Goal: Task Accomplishment & Management: Manage account settings

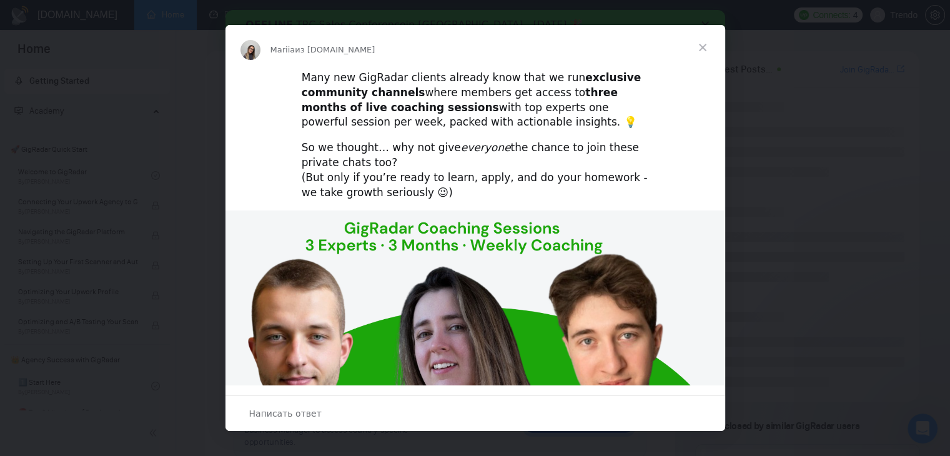
click at [701, 43] on span "Закрыть" at bounding box center [702, 47] width 45 height 45
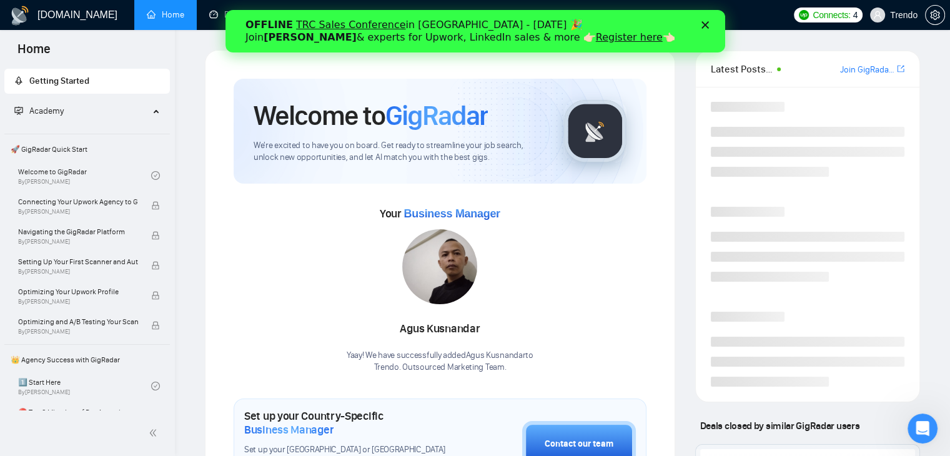
click at [706, 26] on icon "Закрыть" at bounding box center [704, 24] width 7 height 7
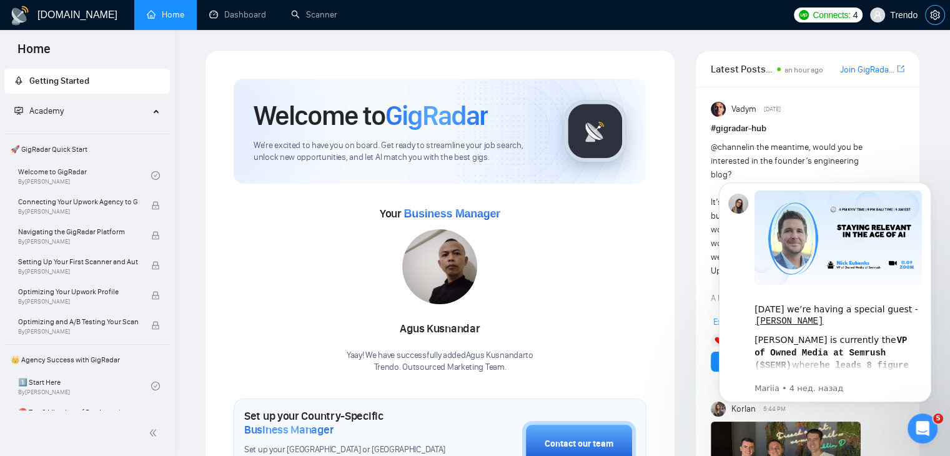
click at [928, 14] on span "setting" at bounding box center [934, 15] width 19 height 10
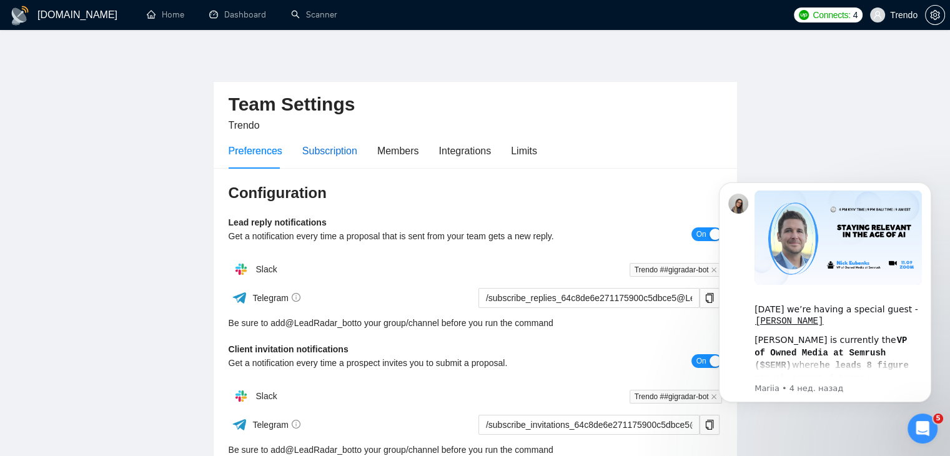
click at [337, 155] on div "Subscription" at bounding box center [329, 151] width 55 height 16
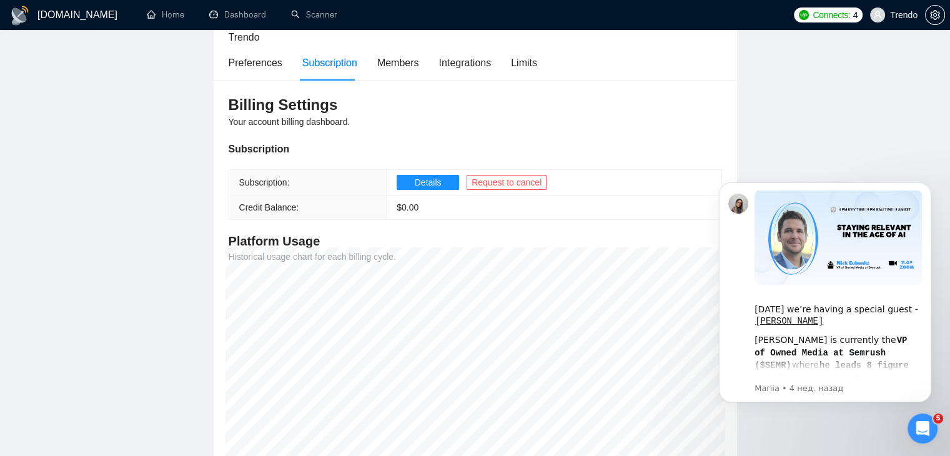
scroll to position [125, 0]
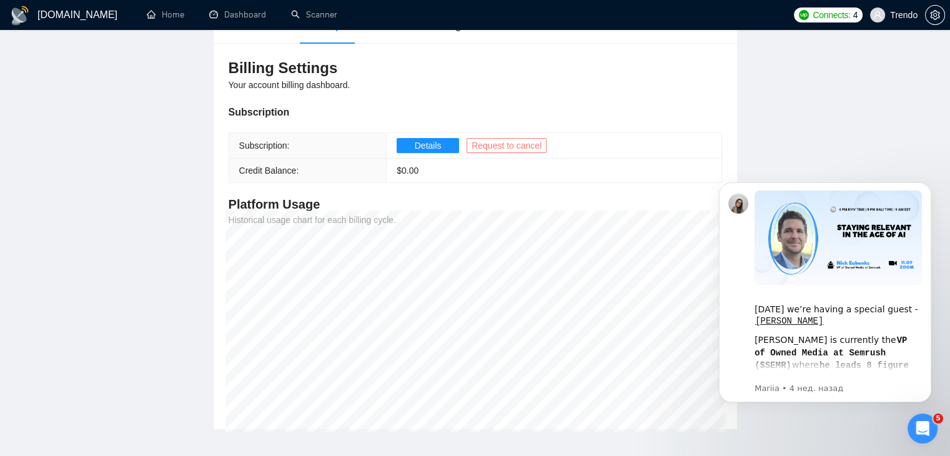
click at [481, 145] on span "Request to cancel" at bounding box center [506, 146] width 70 height 14
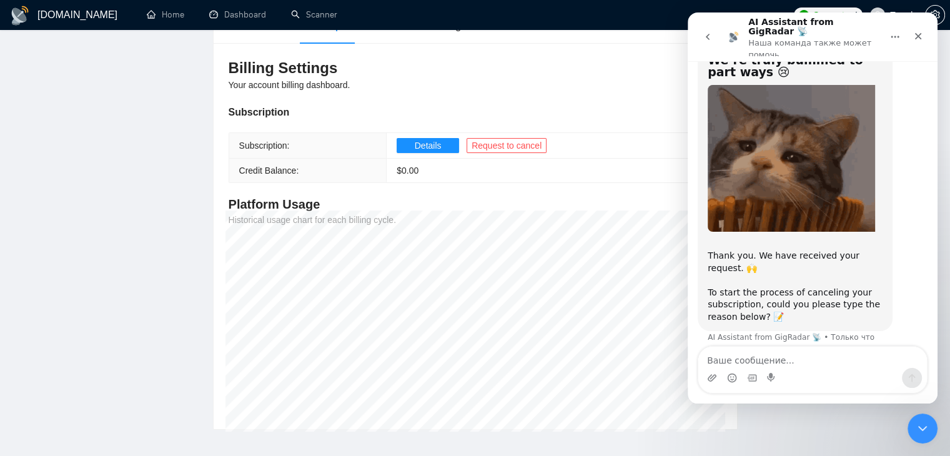
scroll to position [31, 0]
click at [760, 362] on textarea "Ваше сообщение..." at bounding box center [812, 357] width 229 height 21
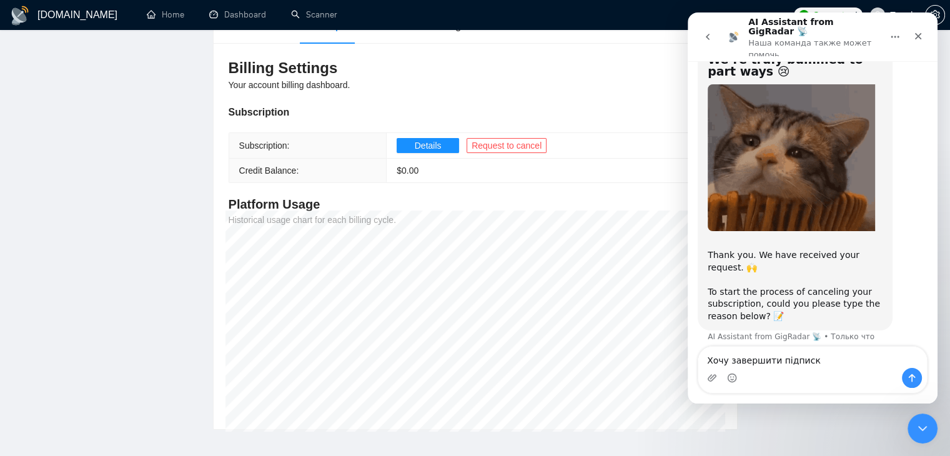
type textarea "Хочу завершити підписку"
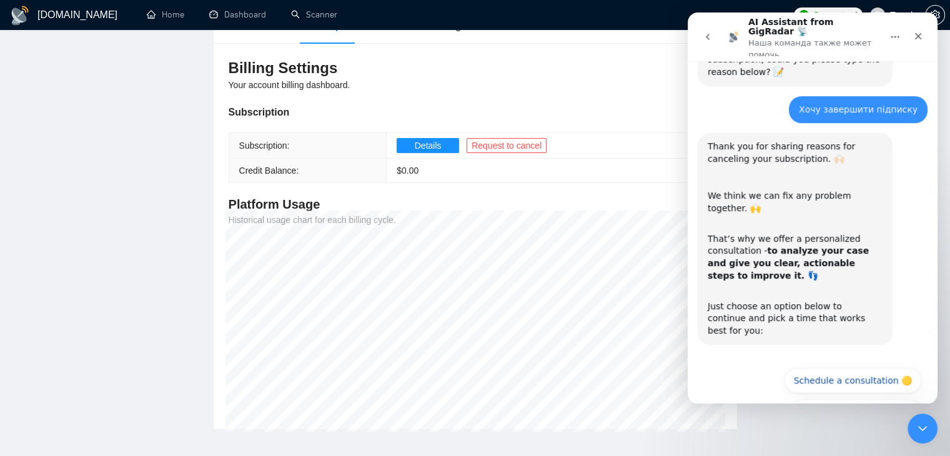
scroll to position [282, 0]
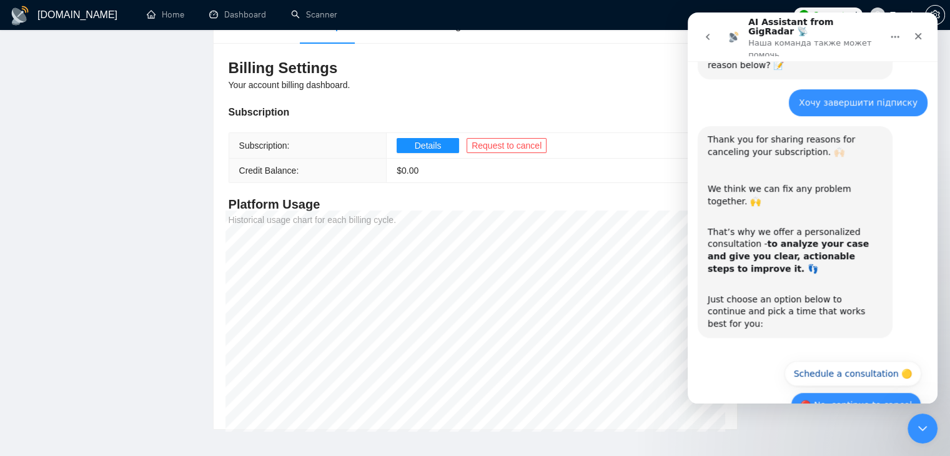
click at [842, 392] on button "🔴 No, continue to cancel" at bounding box center [856, 404] width 131 height 25
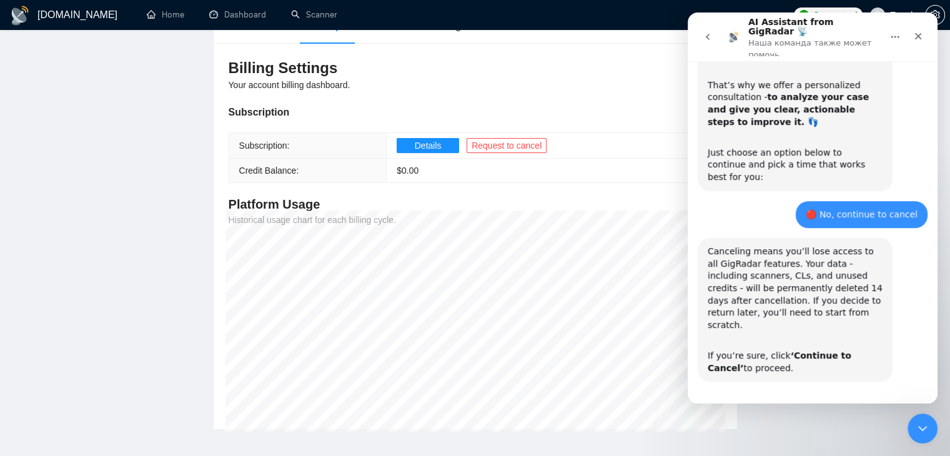
scroll to position [430, 0]
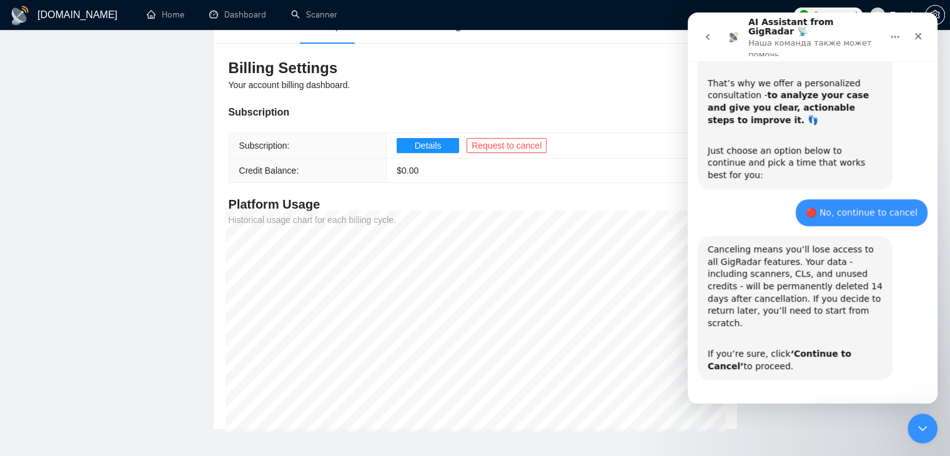
click at [862, 403] on button "🔴 Continue to Cancel" at bounding box center [864, 415] width 116 height 25
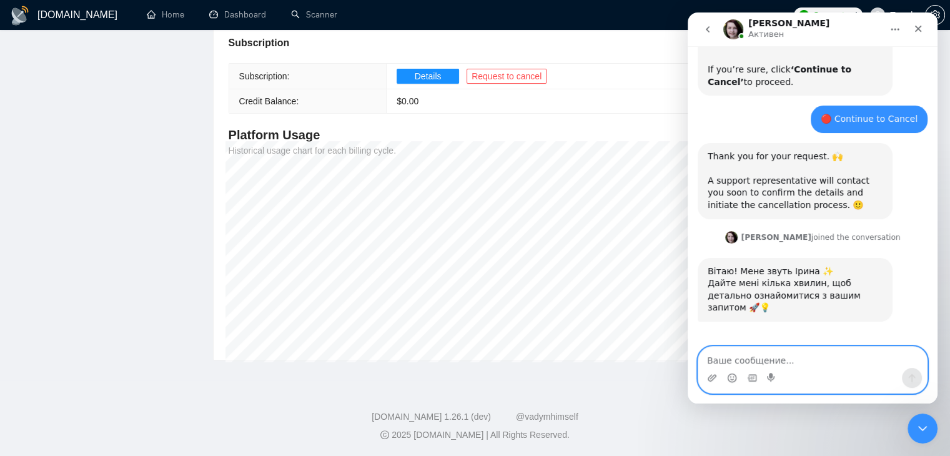
scroll to position [692, 0]
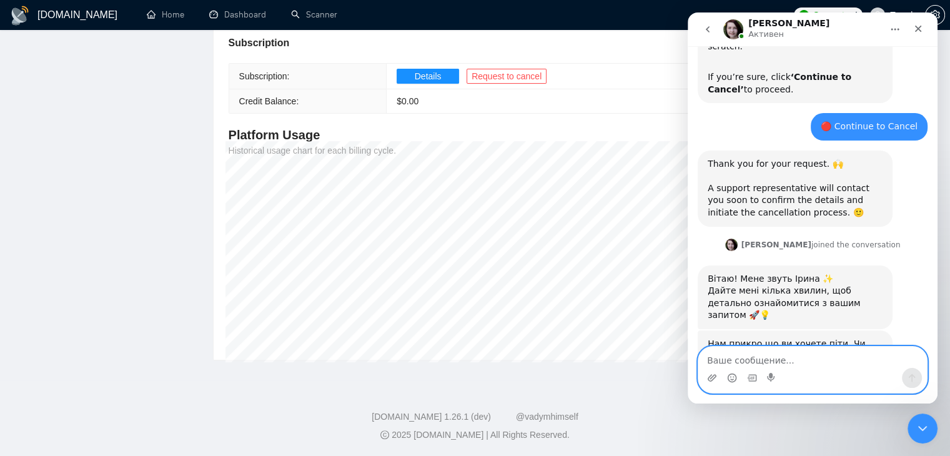
click at [744, 350] on textarea "Ваше сообщение..." at bounding box center [812, 357] width 229 height 21
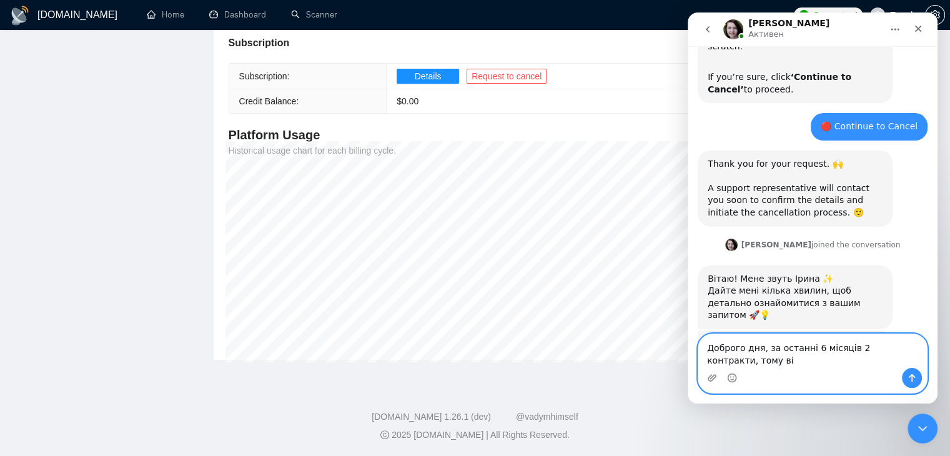
scroll to position [704, 0]
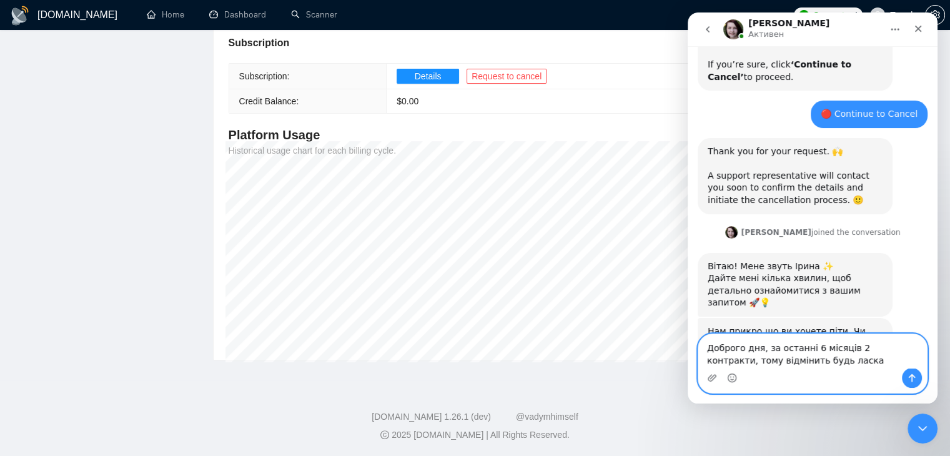
type textarea "Доброго дня, за останні 6 місяців 2 контракти, тому відмінить будь ласка підпис…"
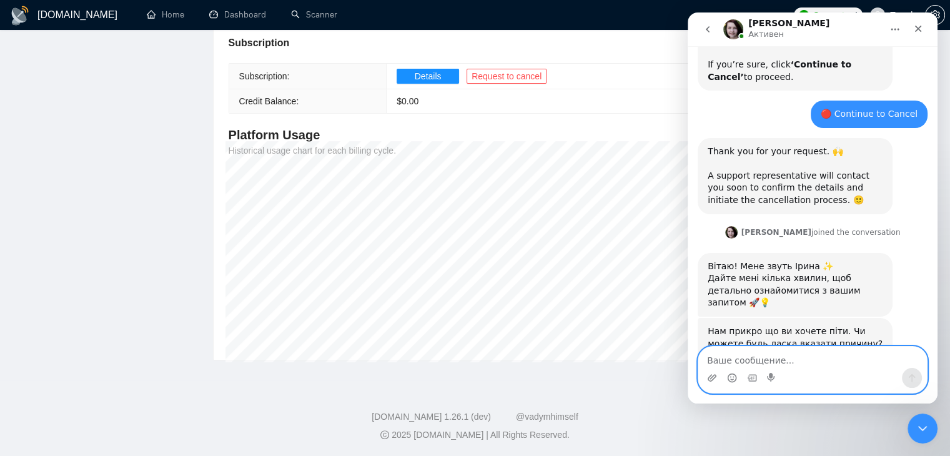
scroll to position [754, 0]
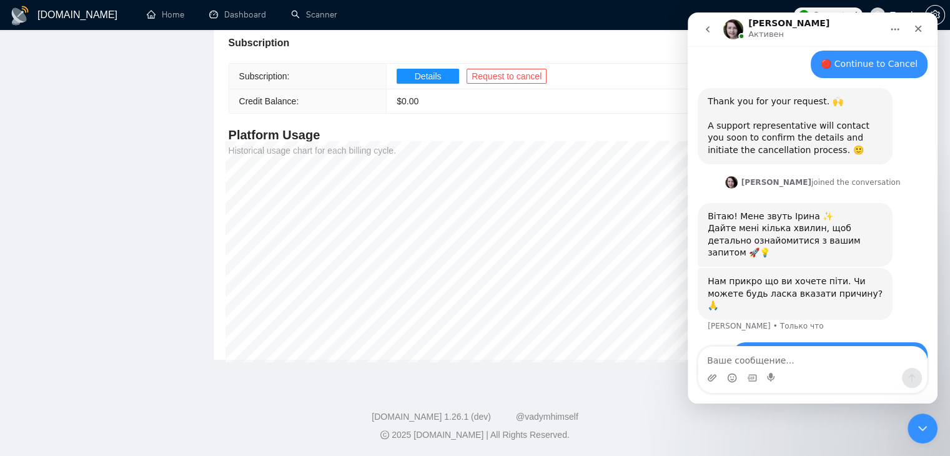
click at [734, 29] on img "Мессенджер Intercom" at bounding box center [733, 29] width 20 height 20
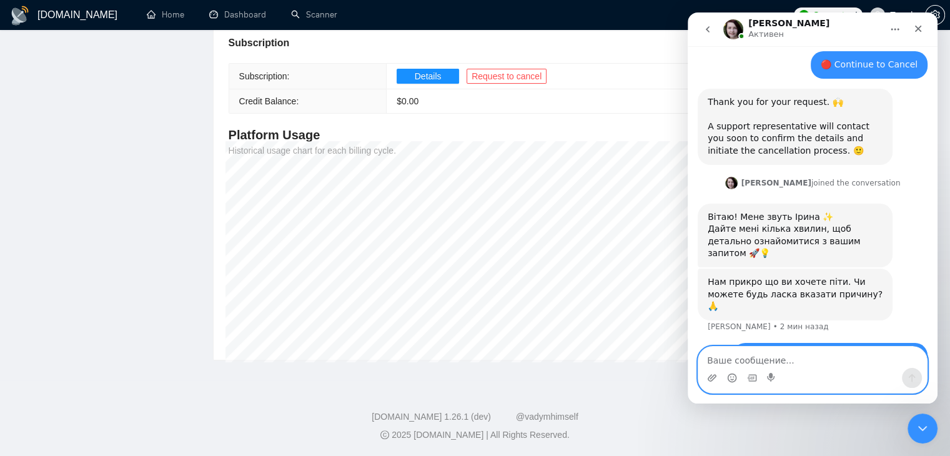
click at [741, 362] on textarea "Ваше сообщение..." at bounding box center [812, 357] width 229 height 21
type textarea "Можете відмінити?"
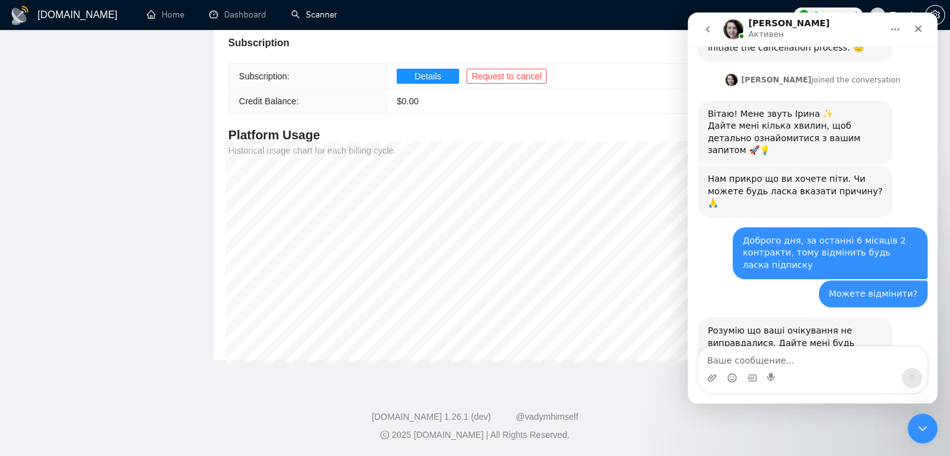
scroll to position [856, 0]
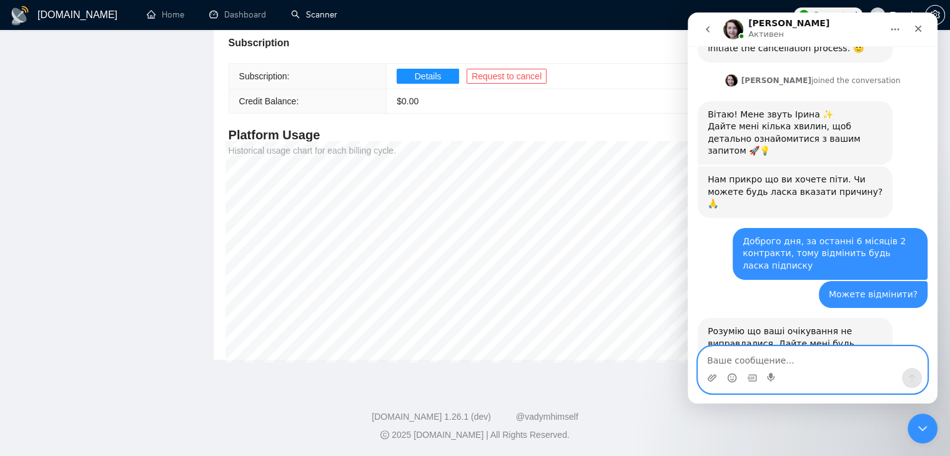
click at [747, 362] on textarea "Ваше сообщение..." at bounding box center [812, 357] width 229 height 21
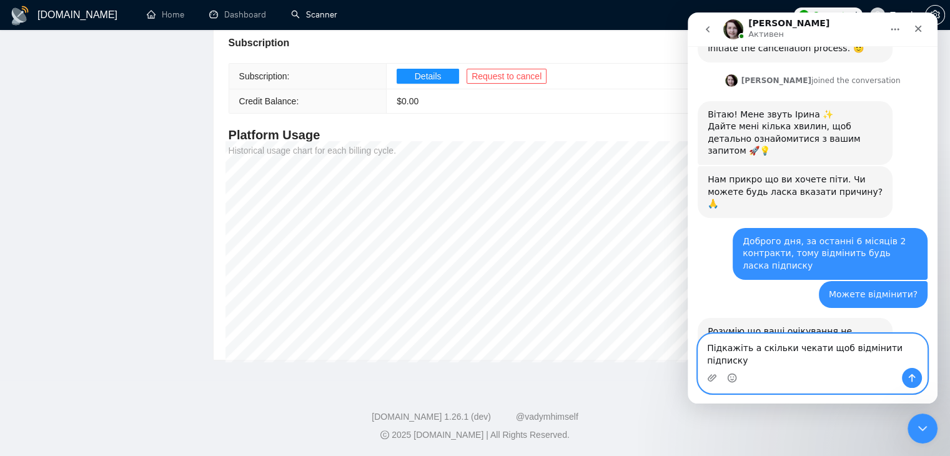
type textarea "Підкажіть а скільки чекати щоб відмінити підписку?"
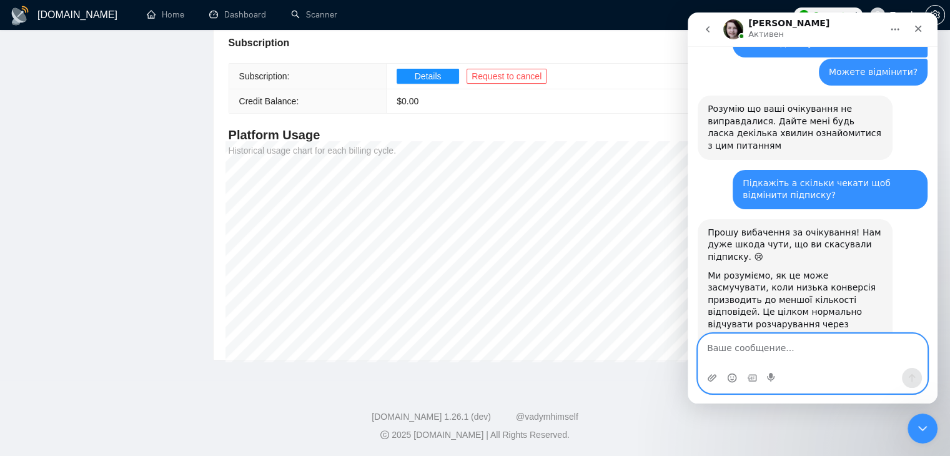
scroll to position [1066, 0]
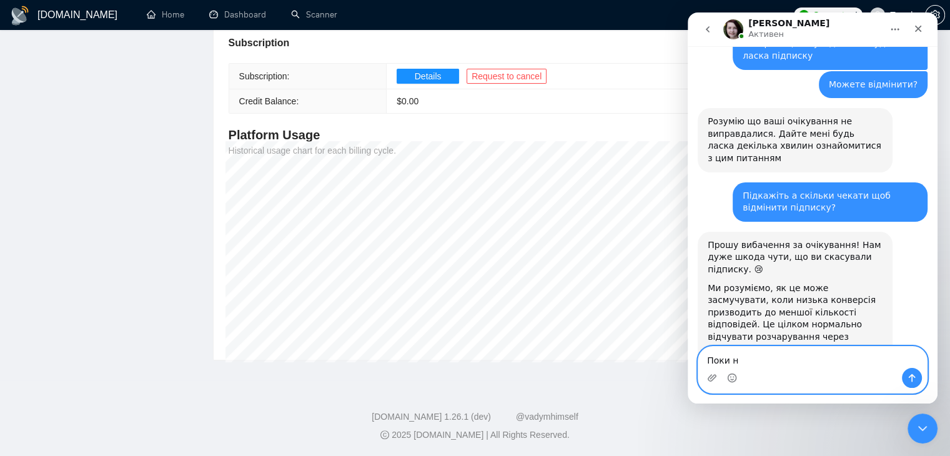
type textarea "Поки ні"
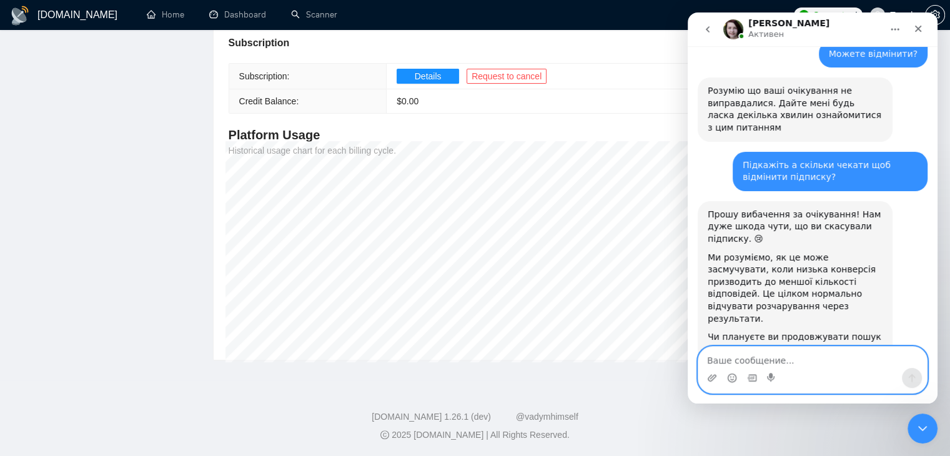
scroll to position [1103, 0]
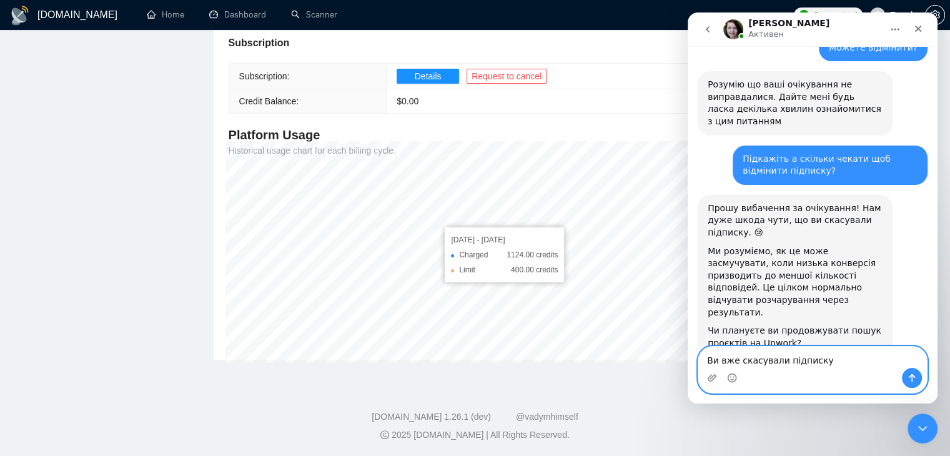
type textarea "Ви вже скасували підписку?"
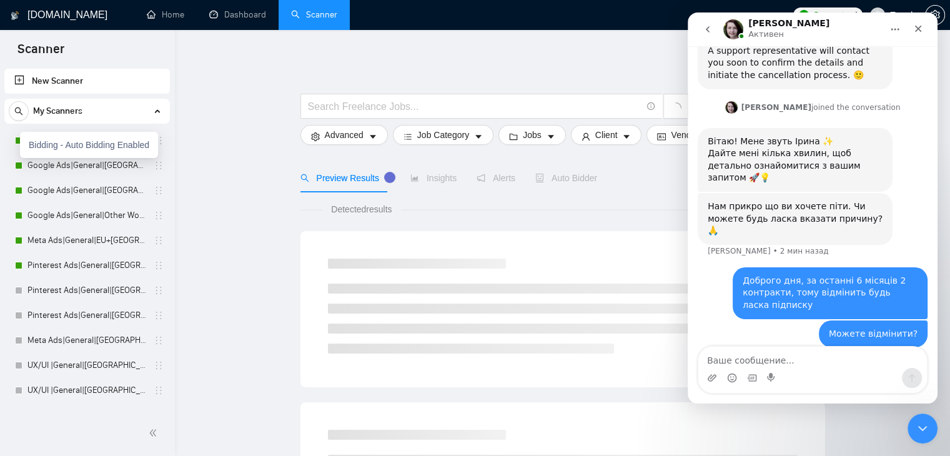
scroll to position [831, 0]
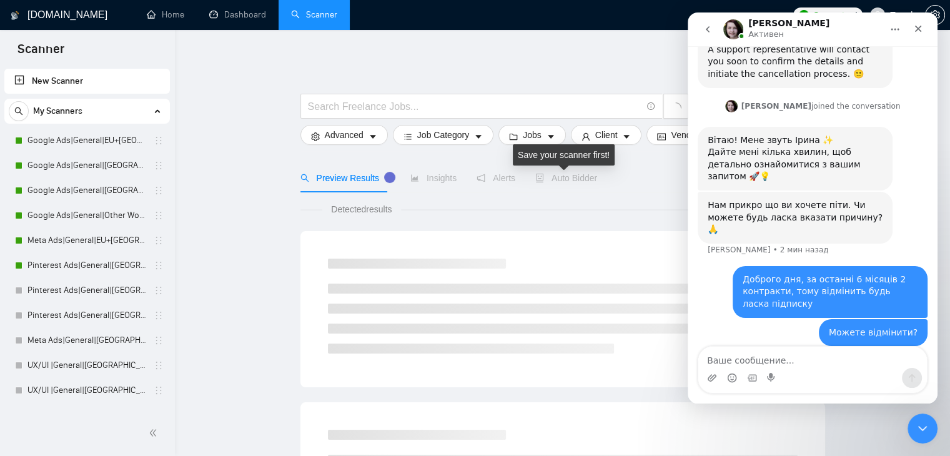
click at [566, 182] on span "Auto Bidder" at bounding box center [566, 178] width 62 height 10
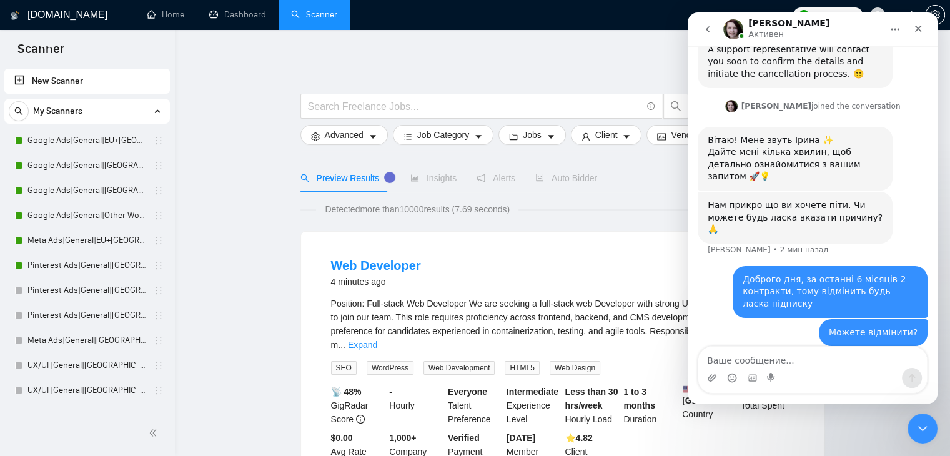
click at [555, 174] on span "Auto Bidder" at bounding box center [566, 178] width 62 height 10
click at [560, 180] on span "Auto Bidder" at bounding box center [566, 178] width 62 height 10
click at [69, 143] on link "Google Ads|General|EU+UK|" at bounding box center [86, 140] width 119 height 25
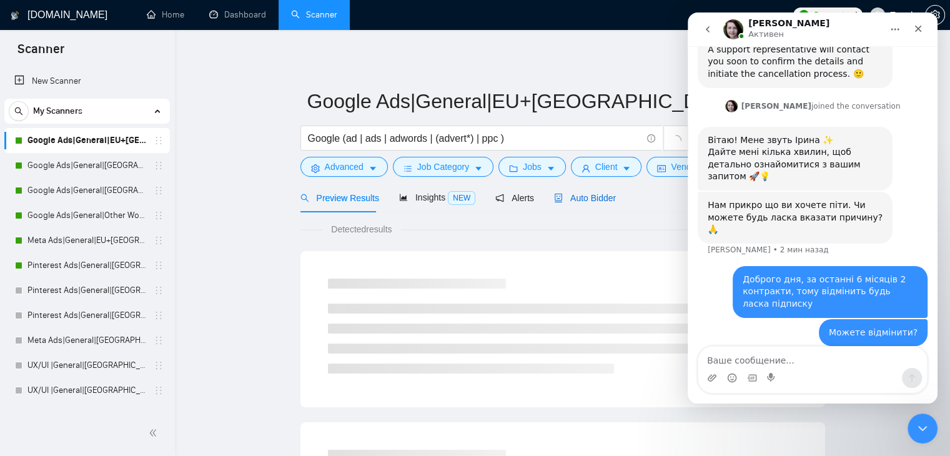
click at [579, 201] on span "Auto Bidder" at bounding box center [585, 198] width 62 height 10
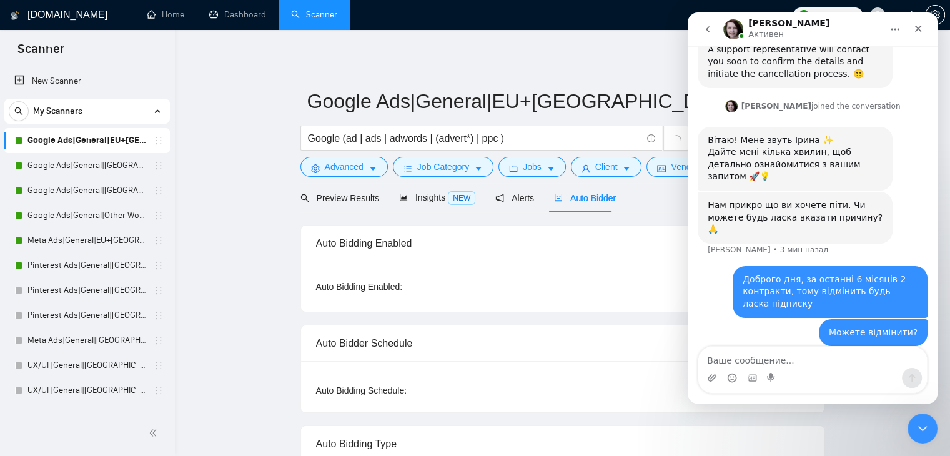
radio input "false"
radio input "true"
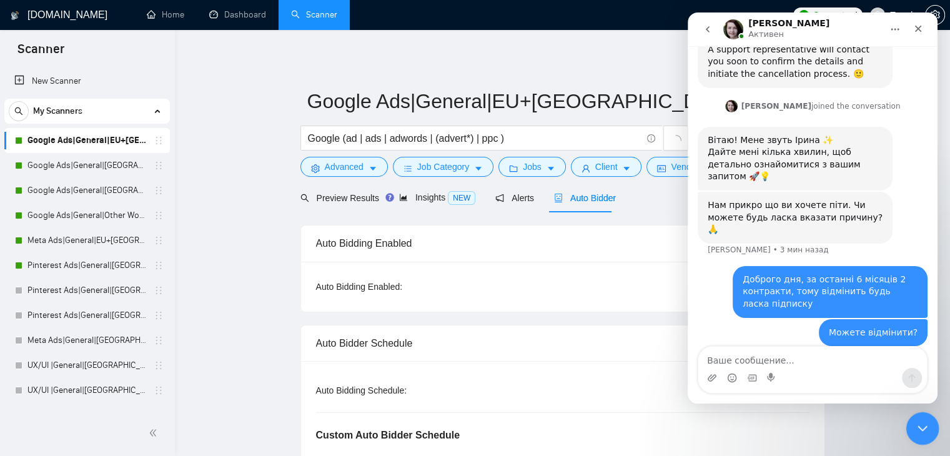
click at [922, 427] on icon "Закрыть службу сообщений Intercom" at bounding box center [920, 426] width 9 height 5
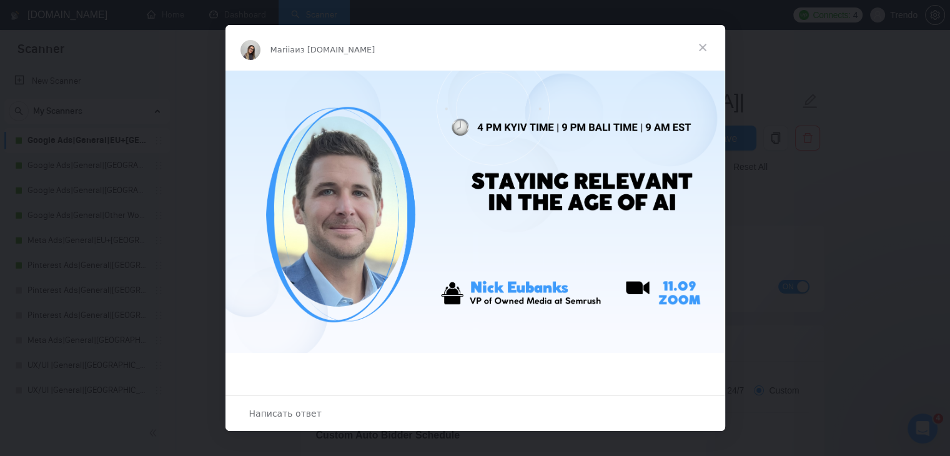
click at [694, 46] on span "Закрыть" at bounding box center [702, 47] width 45 height 45
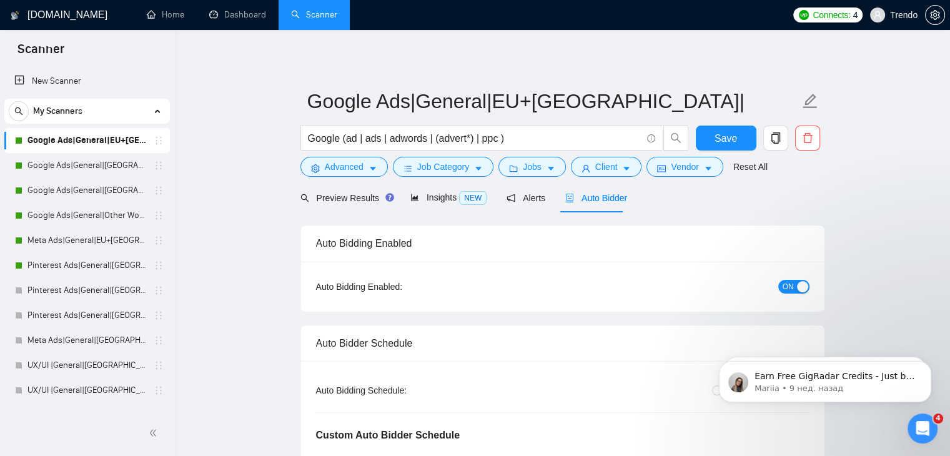
click at [793, 289] on span "ON" at bounding box center [787, 287] width 11 height 14
click at [737, 145] on button "Save" at bounding box center [726, 138] width 61 height 25
click at [77, 167] on link "Google Ads|General|USA+Oceania|" at bounding box center [86, 165] width 119 height 25
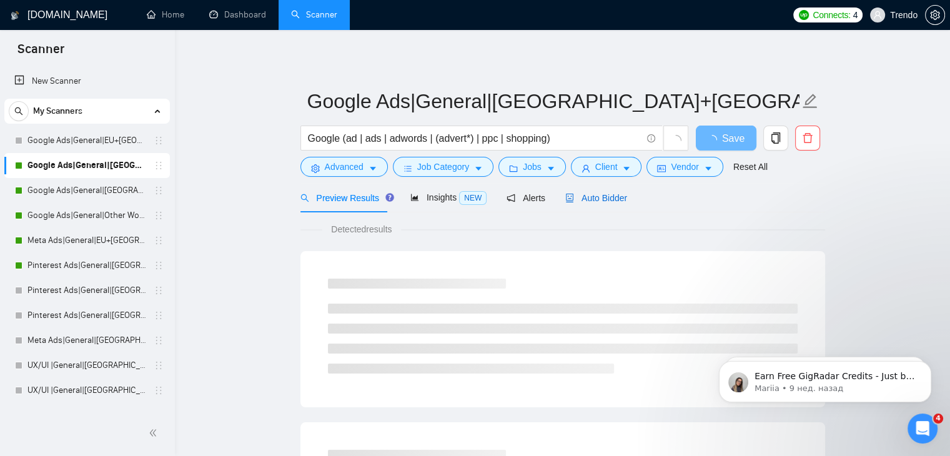
click at [591, 202] on span "Auto Bidder" at bounding box center [596, 198] width 62 height 10
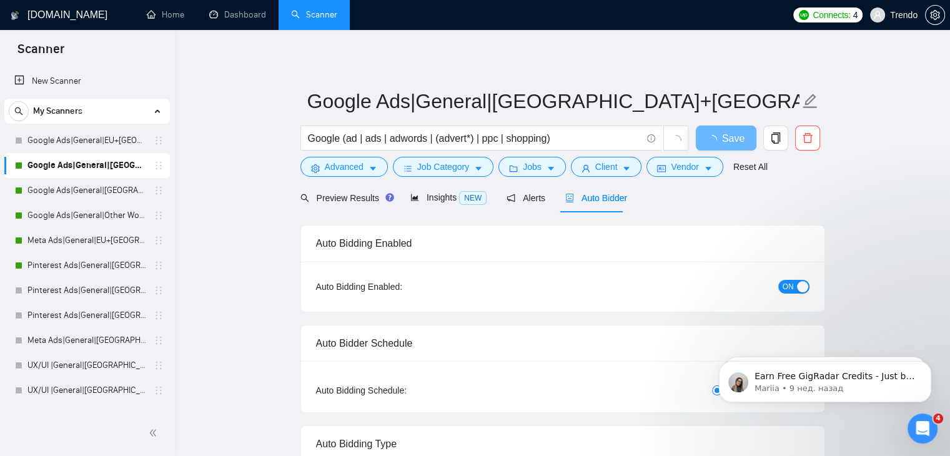
checkbox input "true"
click at [794, 283] on button "ON" at bounding box center [793, 287] width 31 height 14
click at [722, 141] on span "Save" at bounding box center [725, 139] width 22 height 16
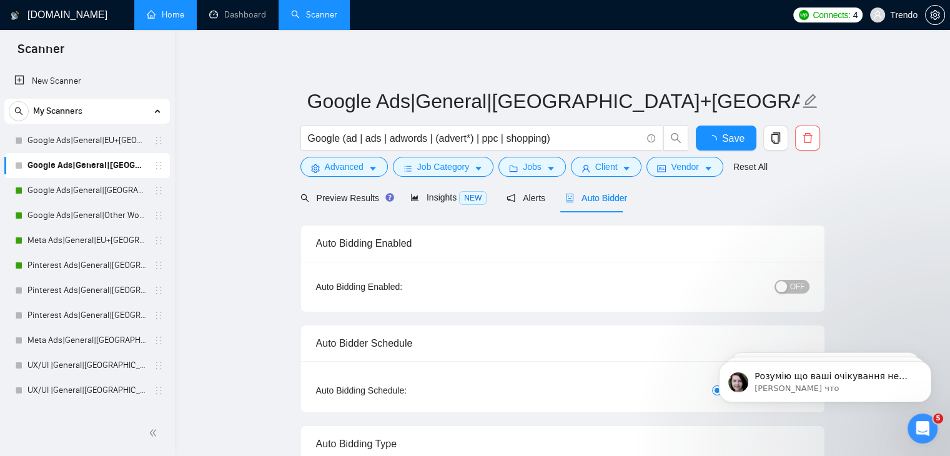
checkbox input "true"
drag, startPoint x: 100, startPoint y: 188, endPoint x: 701, endPoint y: 204, distance: 601.6
click at [100, 188] on link "Google Ads|General|Canada|" at bounding box center [86, 190] width 119 height 25
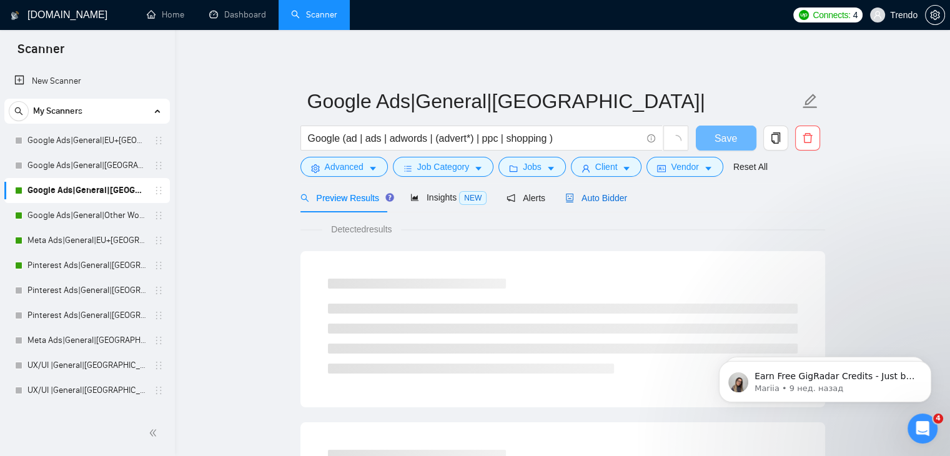
click at [603, 201] on span "Auto Bidder" at bounding box center [596, 198] width 62 height 10
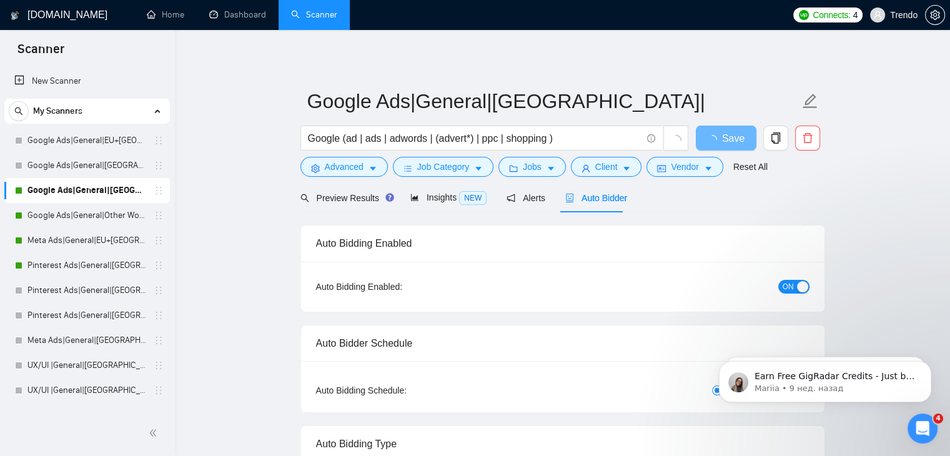
radio input "false"
radio input "true"
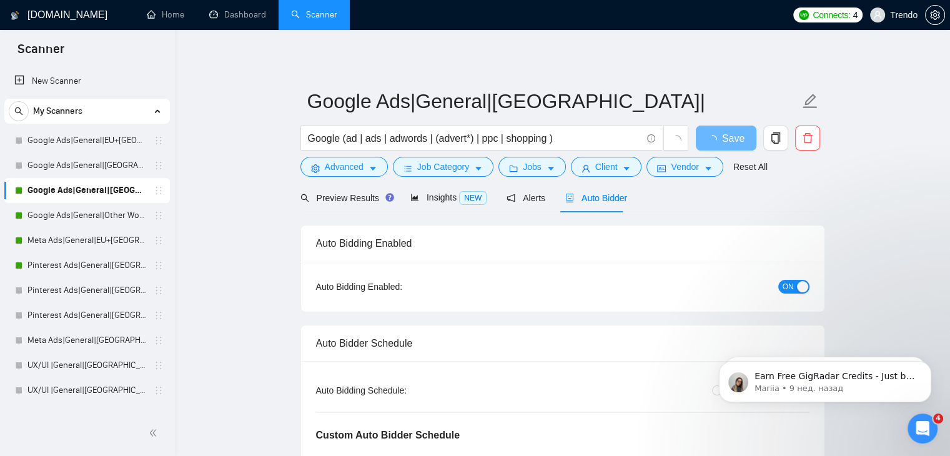
click at [797, 285] on div "button" at bounding box center [802, 286] width 11 height 11
click at [724, 141] on div "Reset all filters" at bounding box center [744, 142] width 67 height 21
click at [716, 134] on div "Reset all filters" at bounding box center [744, 142] width 67 height 21
click at [703, 137] on button "Save" at bounding box center [726, 138] width 61 height 25
drag, startPoint x: 91, startPoint y: 214, endPoint x: 284, endPoint y: 214, distance: 193.6
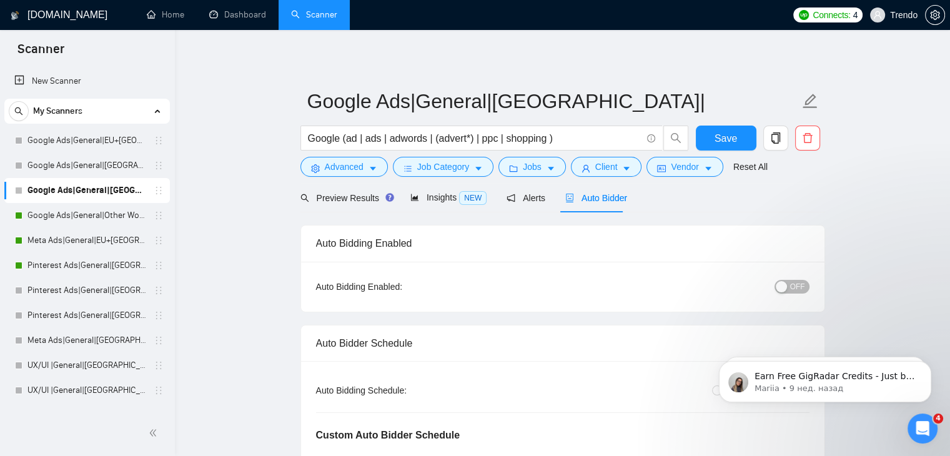
click at [91, 214] on link "Google Ads|General|Other World|" at bounding box center [86, 215] width 119 height 25
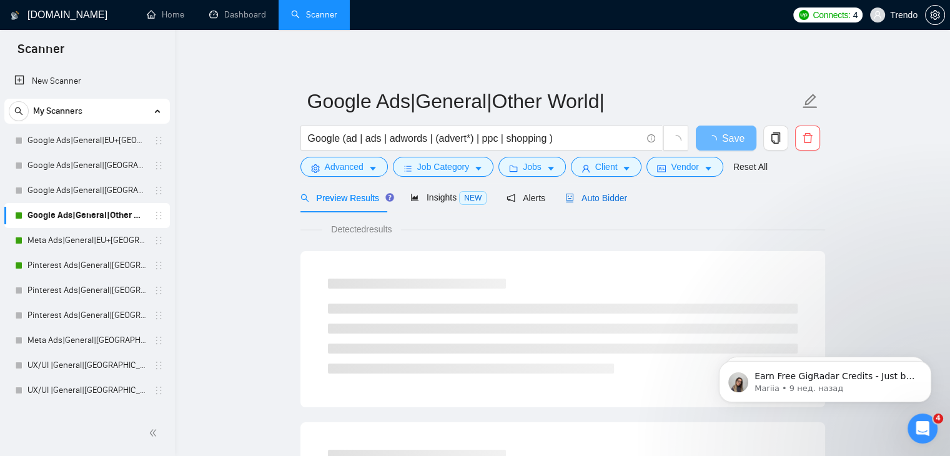
drag, startPoint x: 582, startPoint y: 200, endPoint x: 609, endPoint y: 210, distance: 29.5
click at [581, 200] on span "Auto Bidder" at bounding box center [596, 198] width 62 height 10
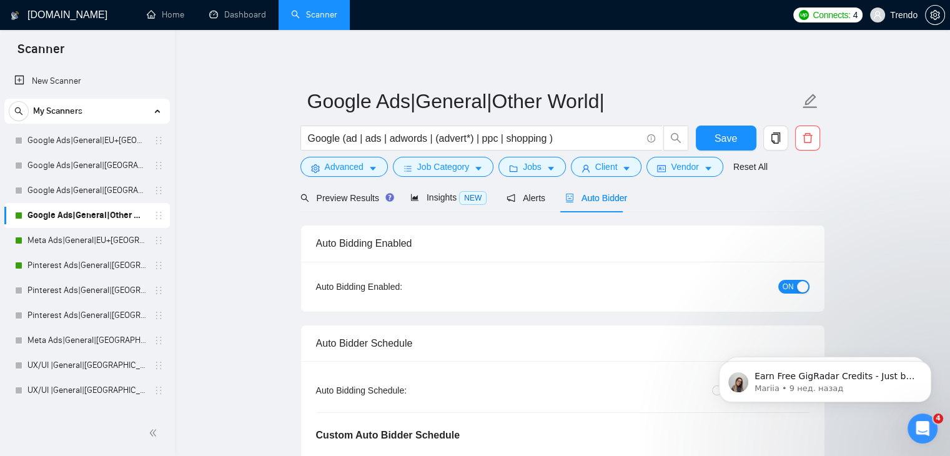
click at [793, 287] on span "ON" at bounding box center [787, 287] width 11 height 14
click at [719, 134] on span "Save" at bounding box center [725, 139] width 22 height 16
click at [99, 236] on link "Meta Ads|General|EU+UK|" at bounding box center [86, 240] width 119 height 25
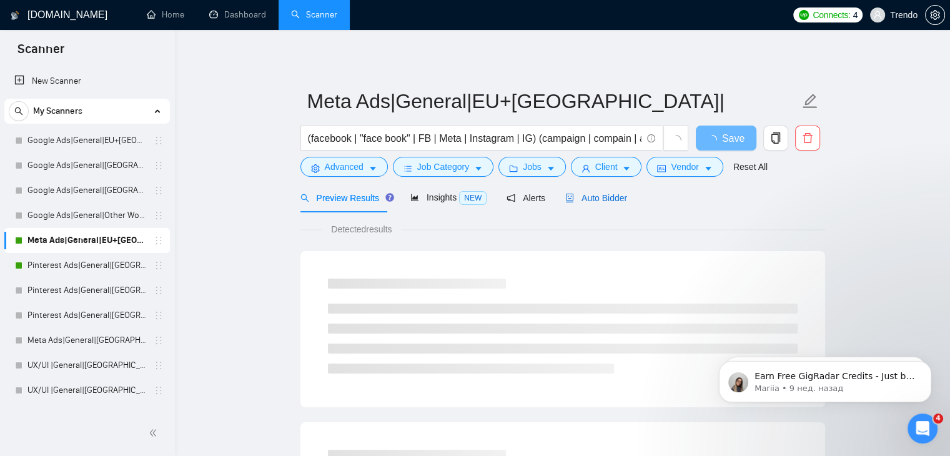
click at [596, 197] on span "Auto Bidder" at bounding box center [596, 198] width 62 height 10
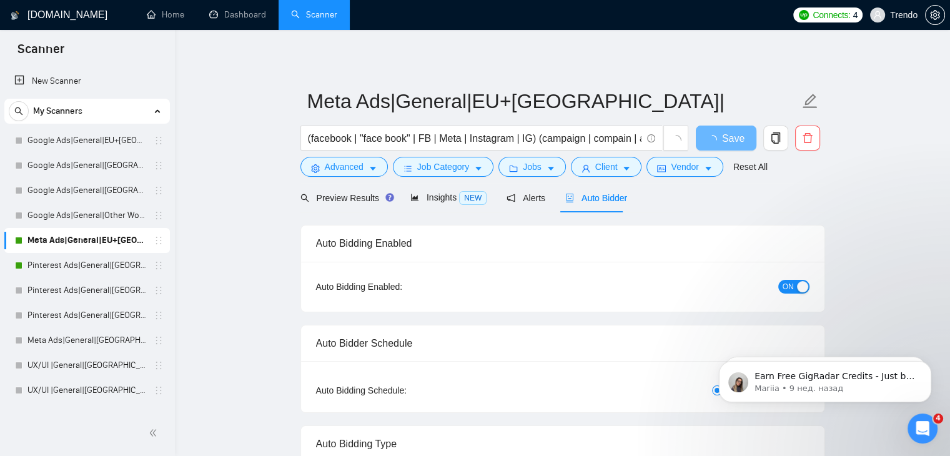
radio input "false"
radio input "true"
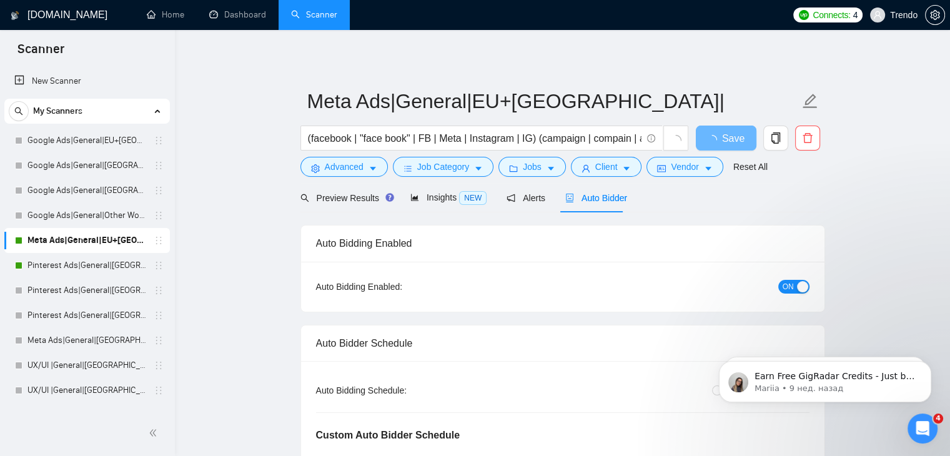
click at [797, 282] on div "button" at bounding box center [802, 286] width 11 height 11
click at [724, 141] on span "Save" at bounding box center [725, 139] width 22 height 16
click at [97, 264] on link "Pinterest Ads|General|USA+Oceania|" at bounding box center [86, 265] width 119 height 25
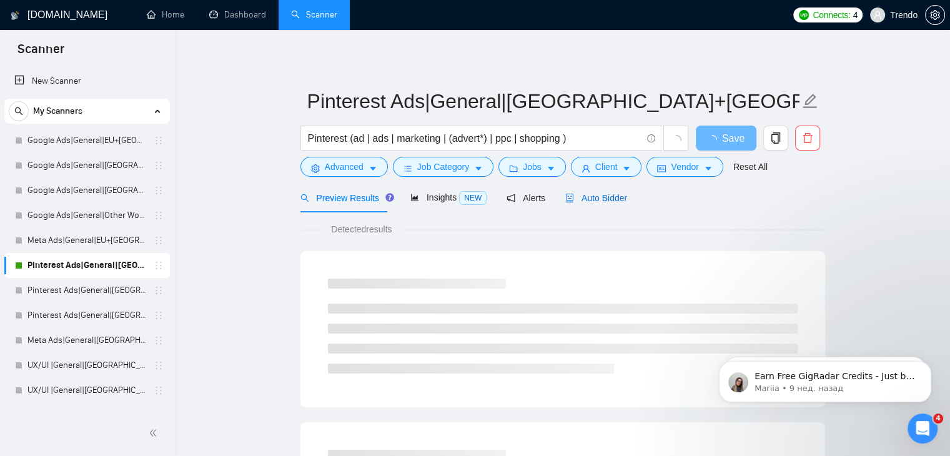
click at [587, 197] on span "Auto Bidder" at bounding box center [596, 198] width 62 height 10
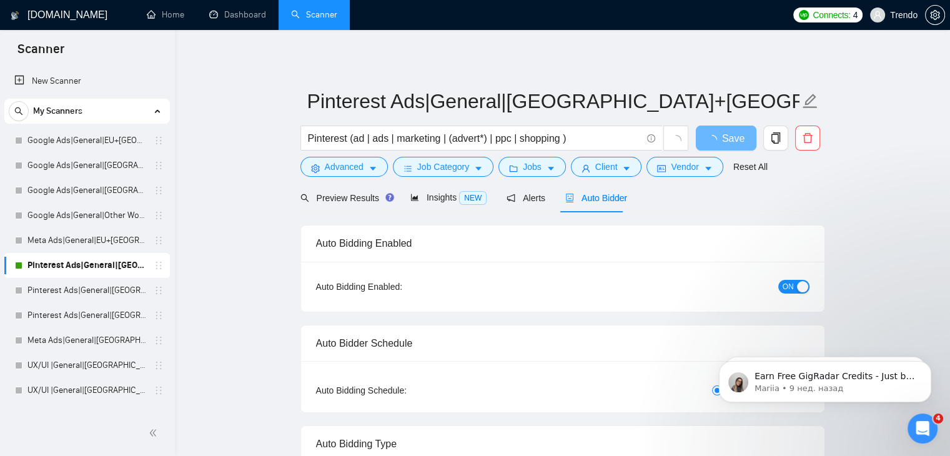
radio input "false"
radio input "true"
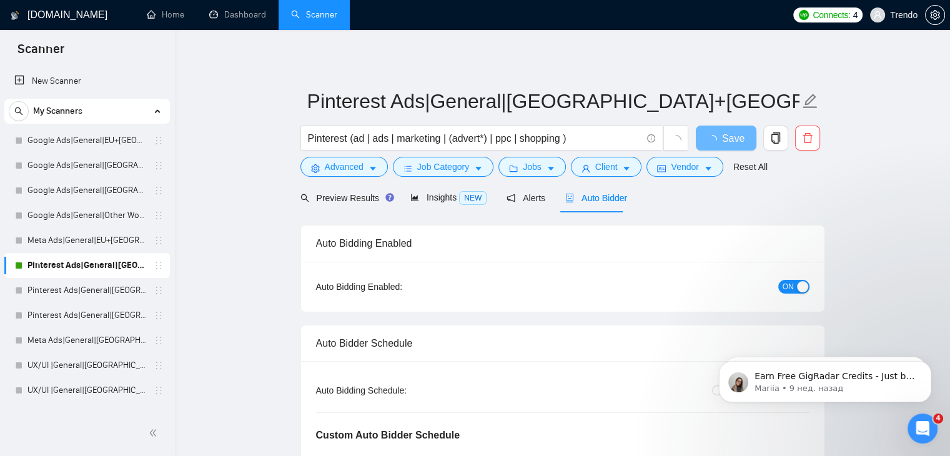
click at [795, 285] on button "ON" at bounding box center [793, 287] width 31 height 14
click at [730, 139] on span "Save" at bounding box center [725, 139] width 22 height 16
click at [722, 137] on span "Save" at bounding box center [725, 139] width 22 height 16
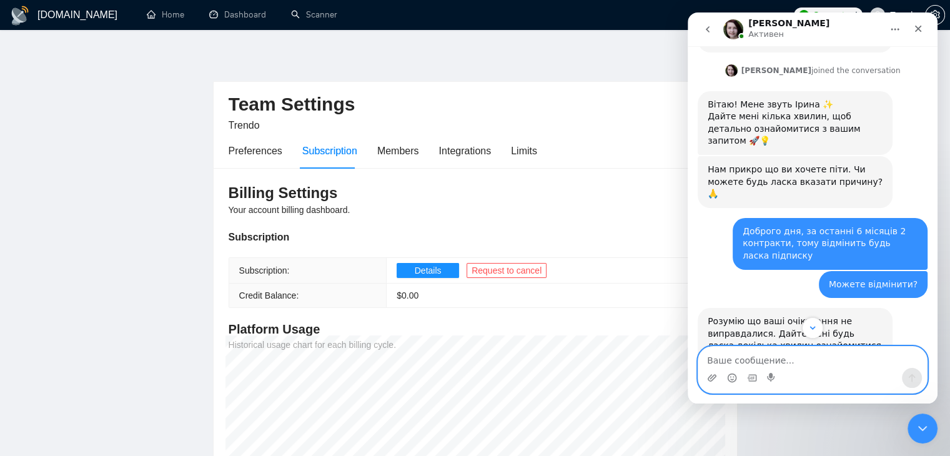
scroll to position [1132, 0]
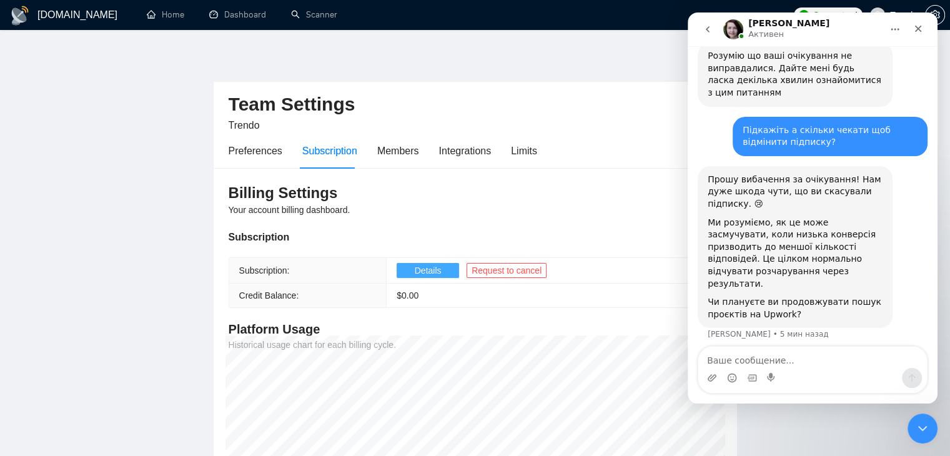
click at [415, 273] on span "Details" at bounding box center [428, 271] width 27 height 14
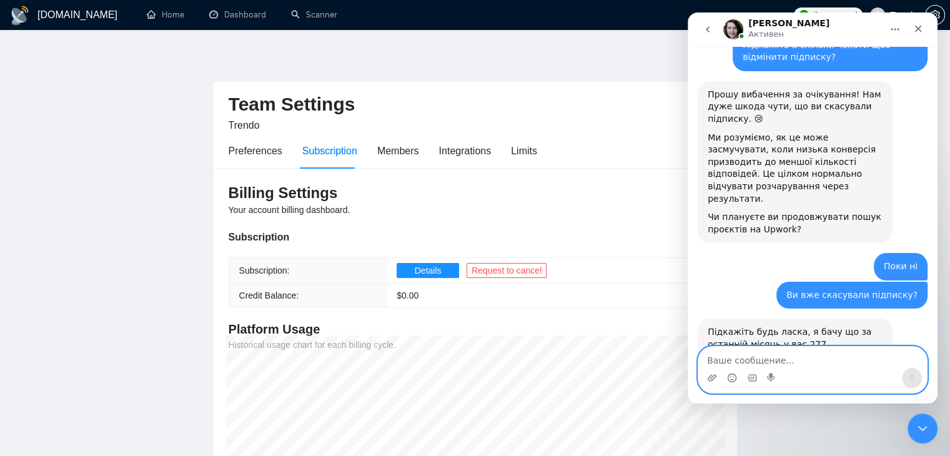
scroll to position [1218, 0]
click at [762, 357] on textarea "Ваше сообщение..." at bounding box center [812, 357] width 229 height 21
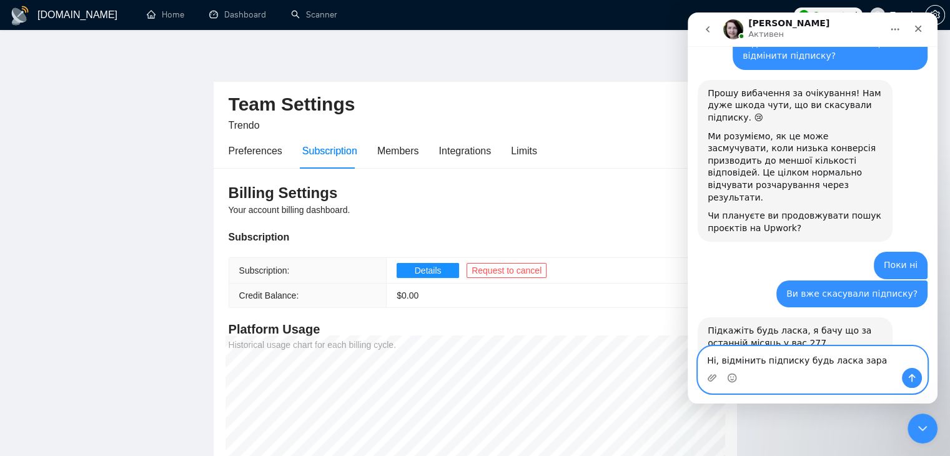
type textarea "Ні, відмінить підписку будь ласка зараз"
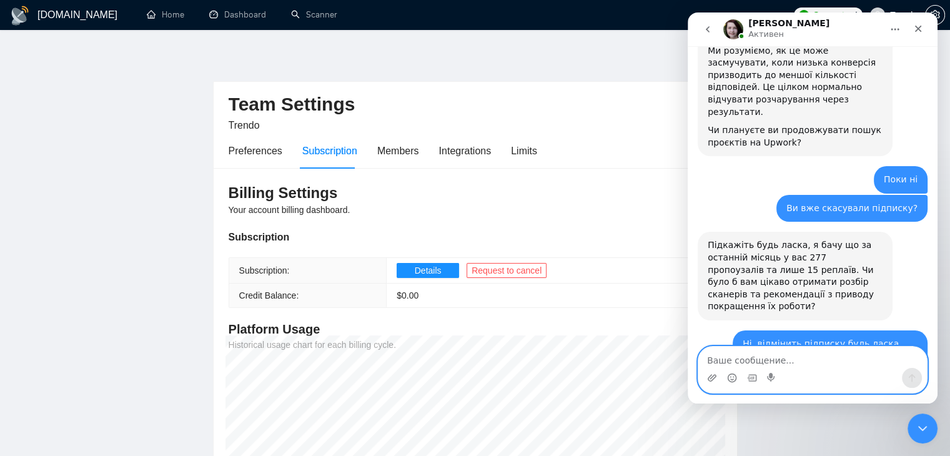
scroll to position [1341, 0]
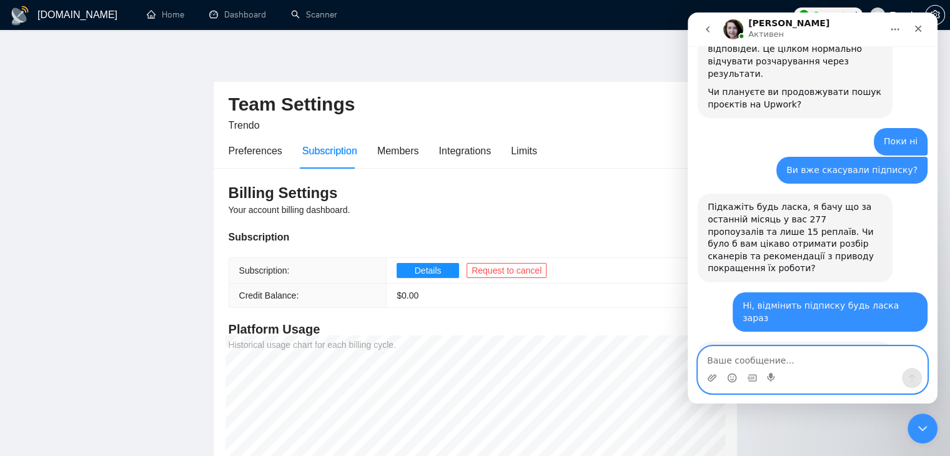
click at [749, 359] on textarea "Ваше сообщение..." at bounding box center [812, 357] width 229 height 21
type textarea "В"
type textarea "Я хочу відмінити підписку зараз"
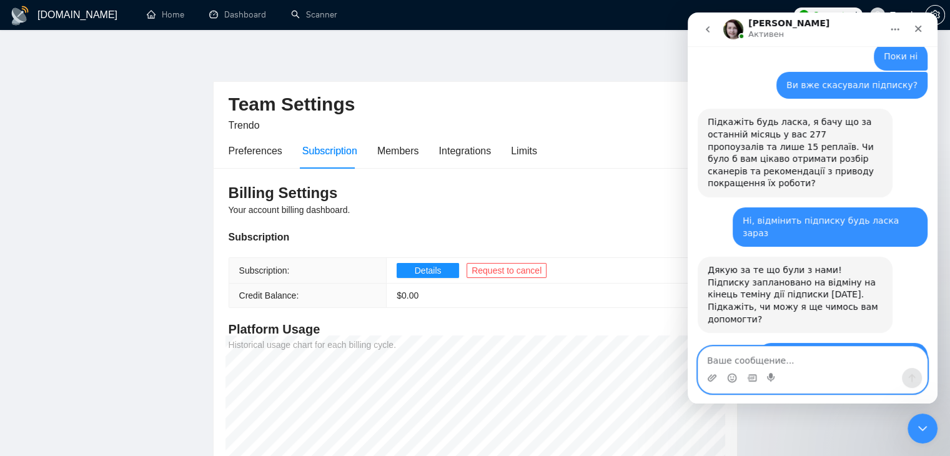
scroll to position [1428, 0]
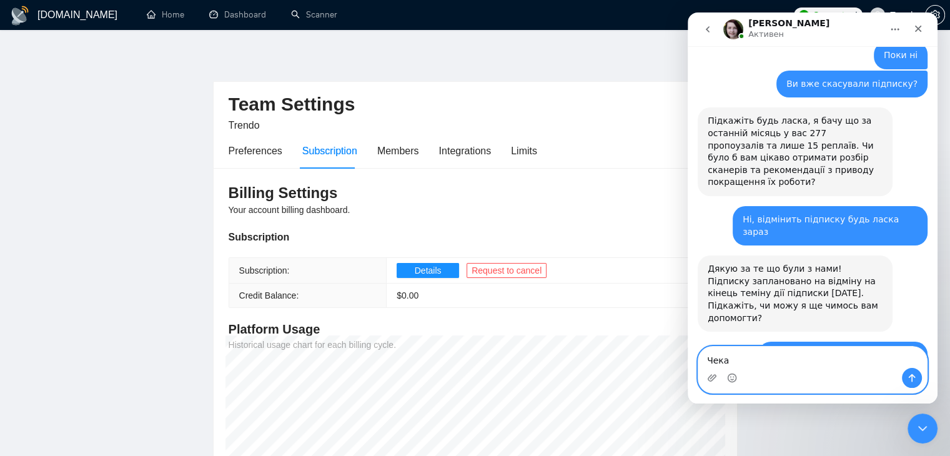
type textarea "Чекаю"
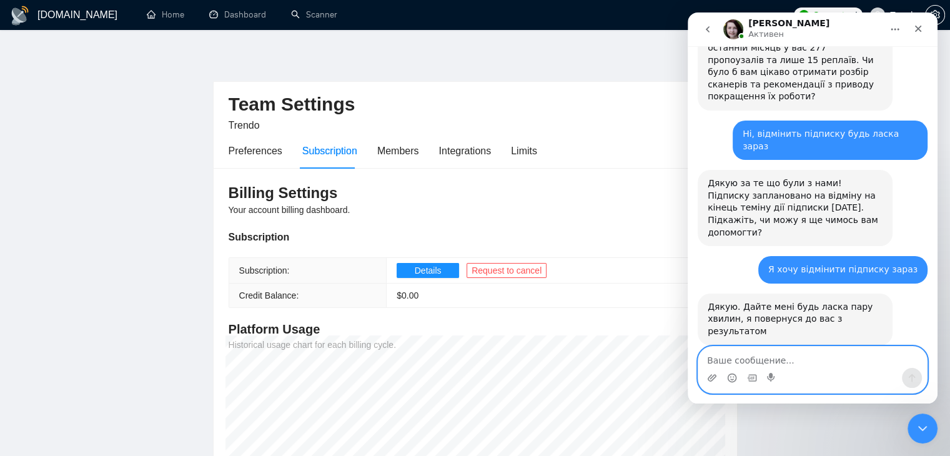
scroll to position [1526, 0]
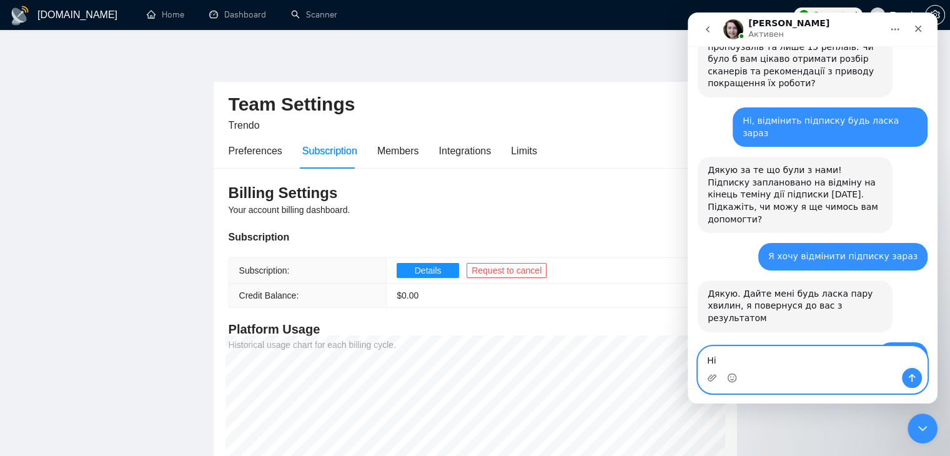
type textarea "[PERSON_NAME]"
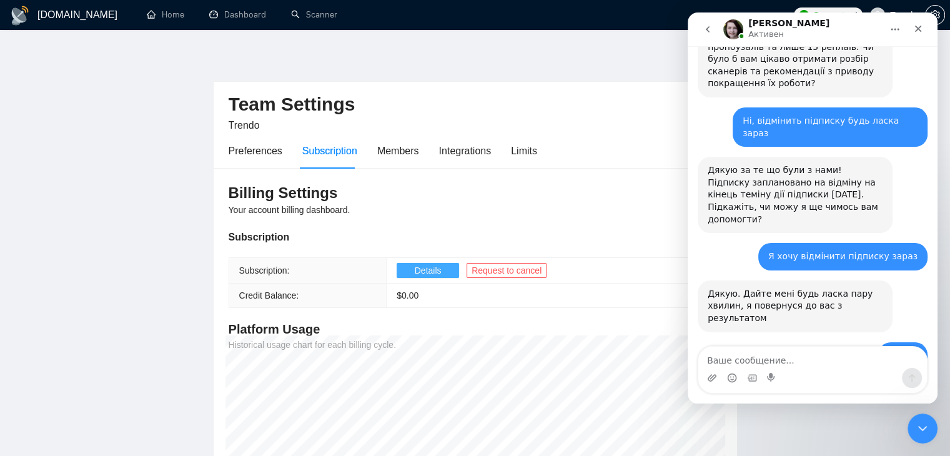
click at [429, 271] on span "Details" at bounding box center [428, 271] width 27 height 14
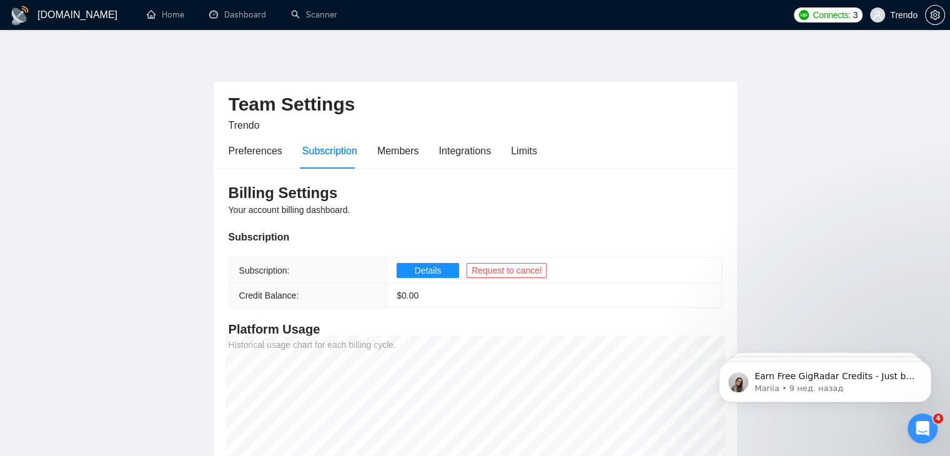
click at [921, 430] on icon "Открыть службу сообщений Intercom" at bounding box center [922, 428] width 21 height 21
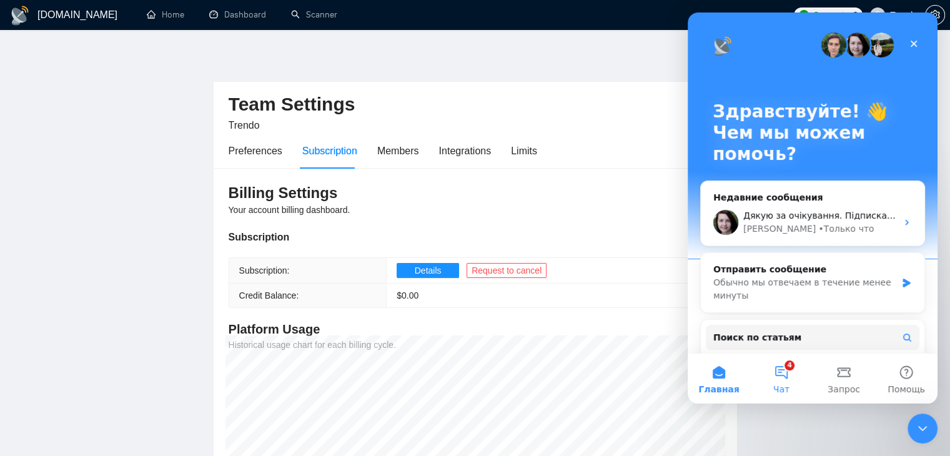
click at [782, 367] on button "4 Чат" at bounding box center [781, 378] width 62 height 50
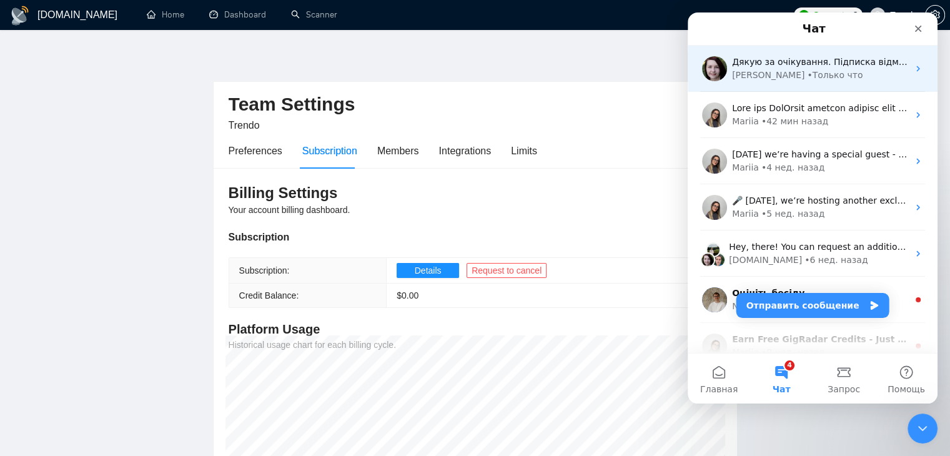
click at [807, 73] on div "• Только что" at bounding box center [835, 75] width 56 height 13
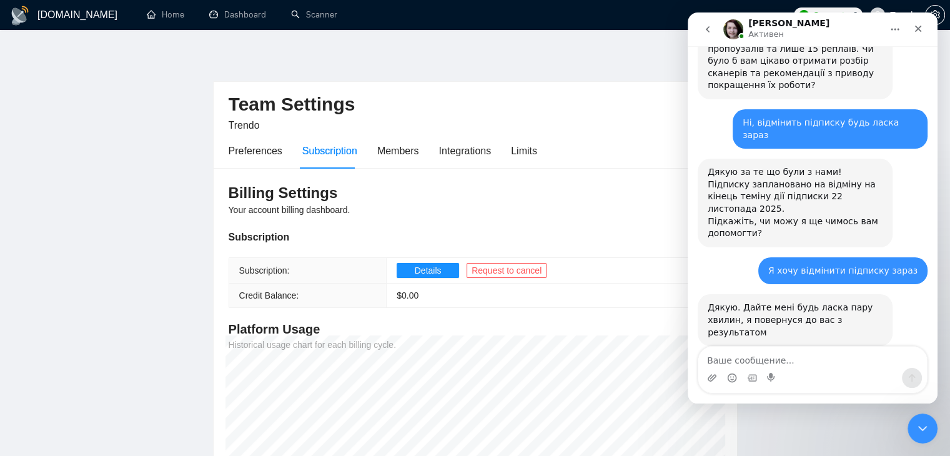
scroll to position [1526, 0]
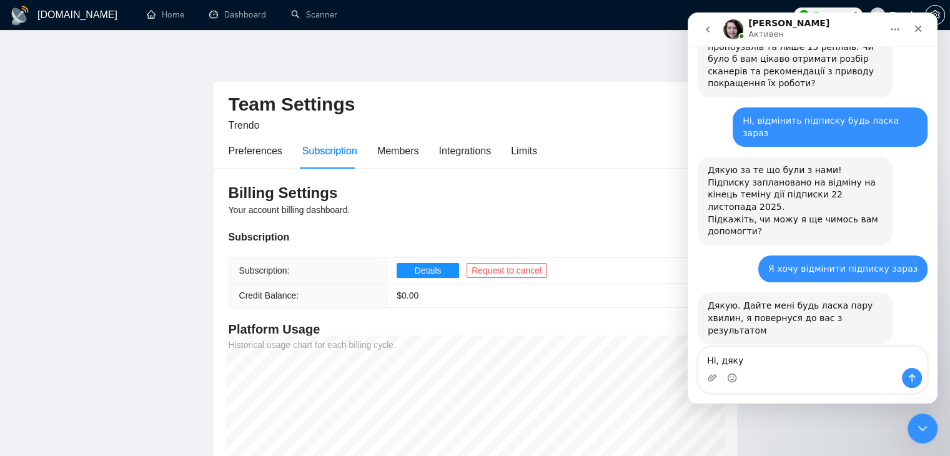
type textarea "Ні, дякую"
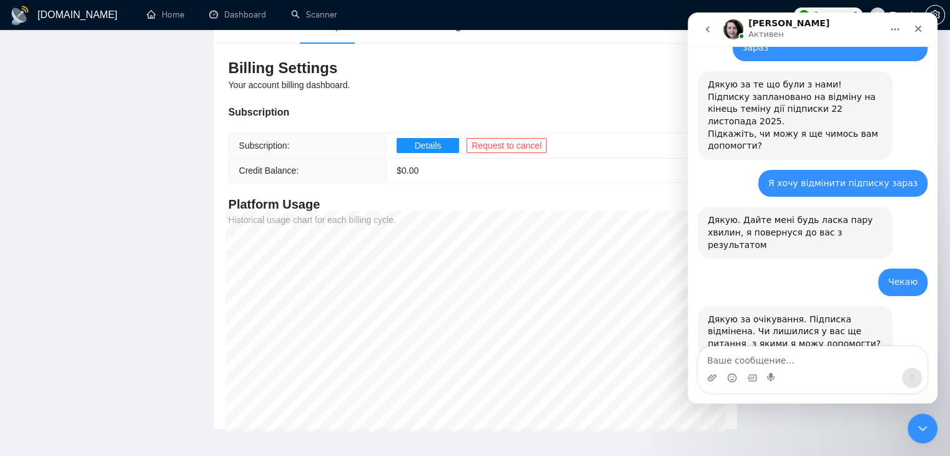
scroll to position [62, 0]
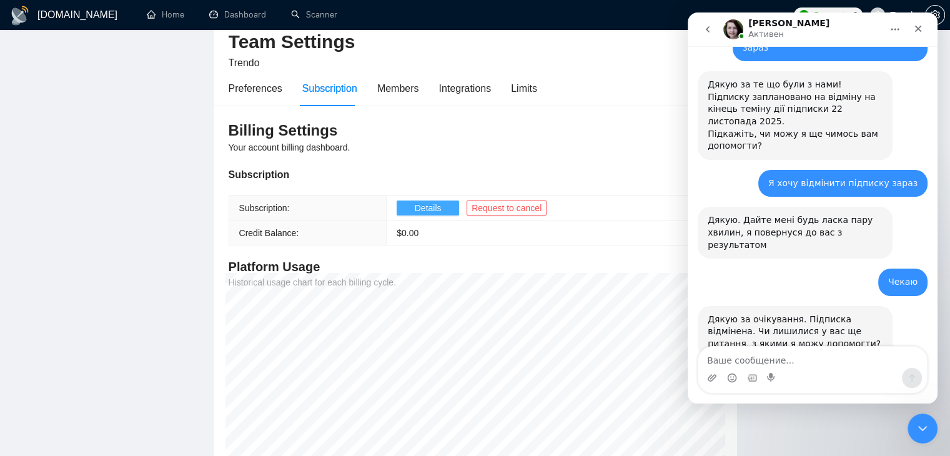
click at [441, 211] on button "Details" at bounding box center [428, 207] width 62 height 15
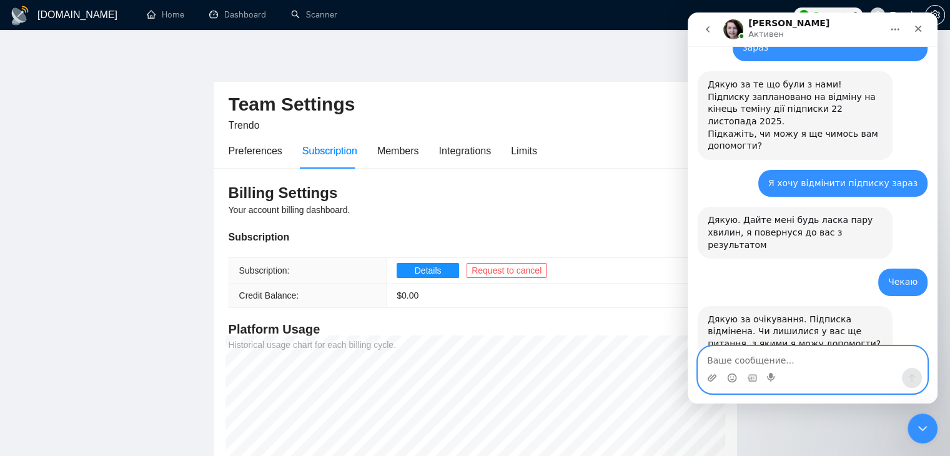
scroll to position [1614, 0]
